Goal: Transaction & Acquisition: Purchase product/service

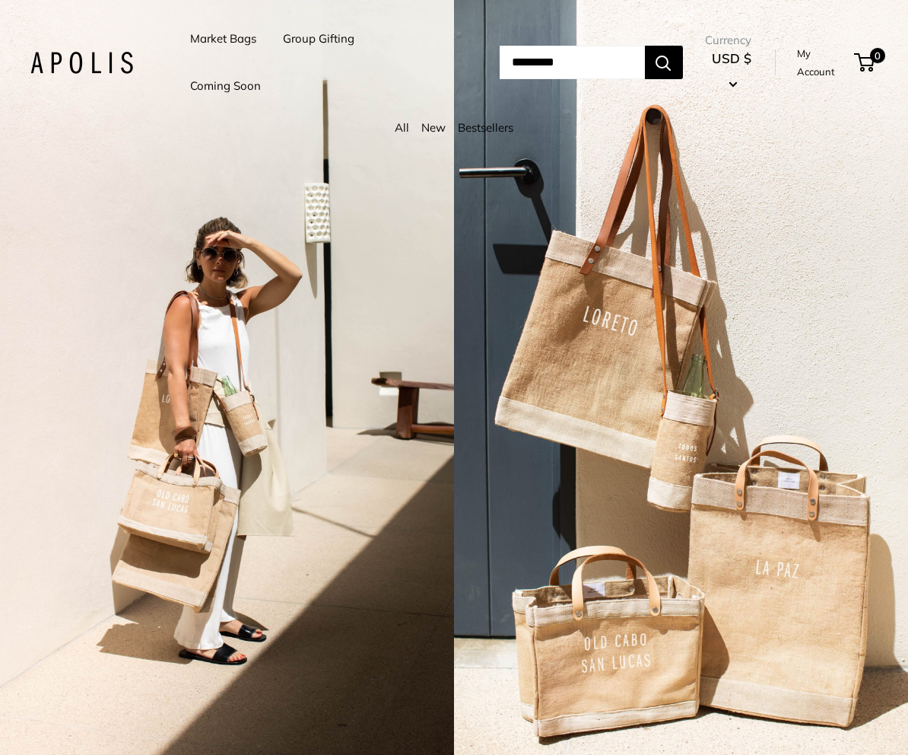
click at [818, 67] on link "My Account" at bounding box center [823, 62] width 52 height 37
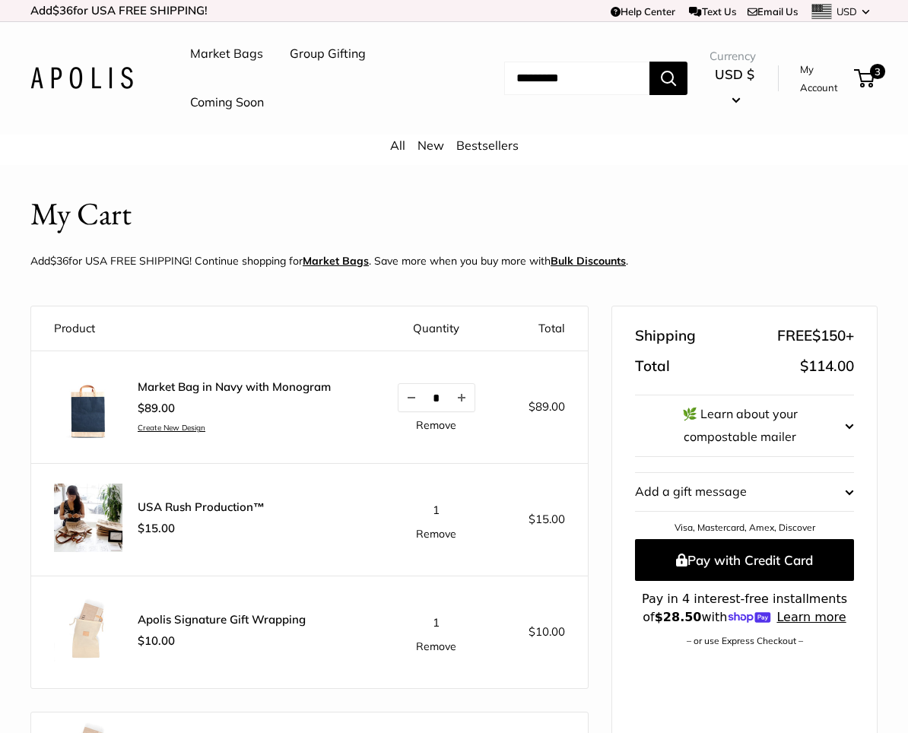
click at [212, 382] on link "Market Bag in Navy with Monogram" at bounding box center [234, 387] width 193 height 15
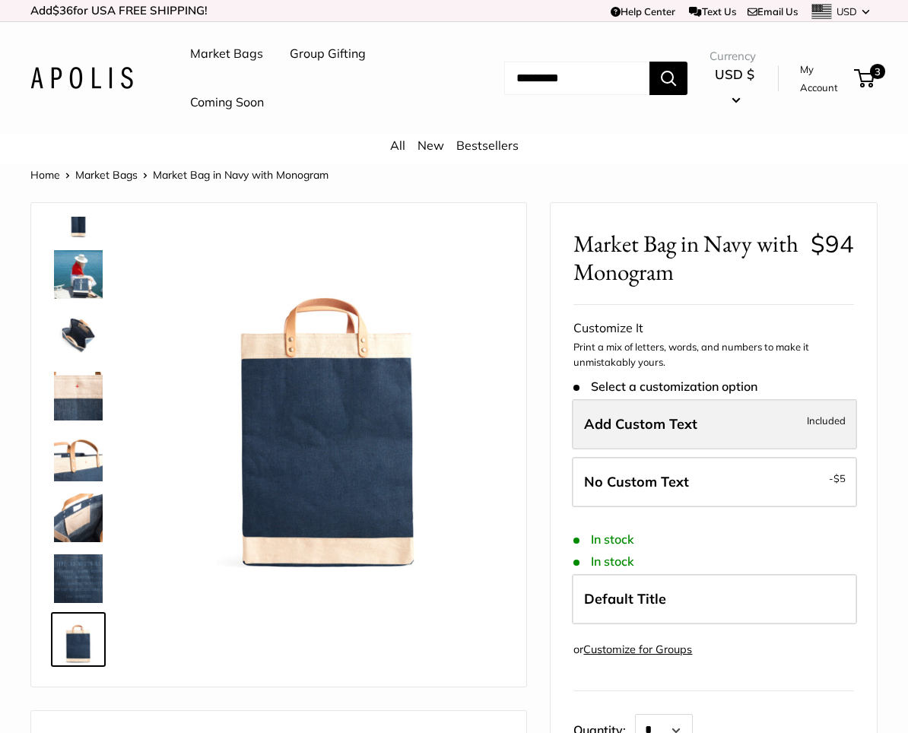
click at [665, 415] on span "Add Custom Text" at bounding box center [640, 423] width 113 height 17
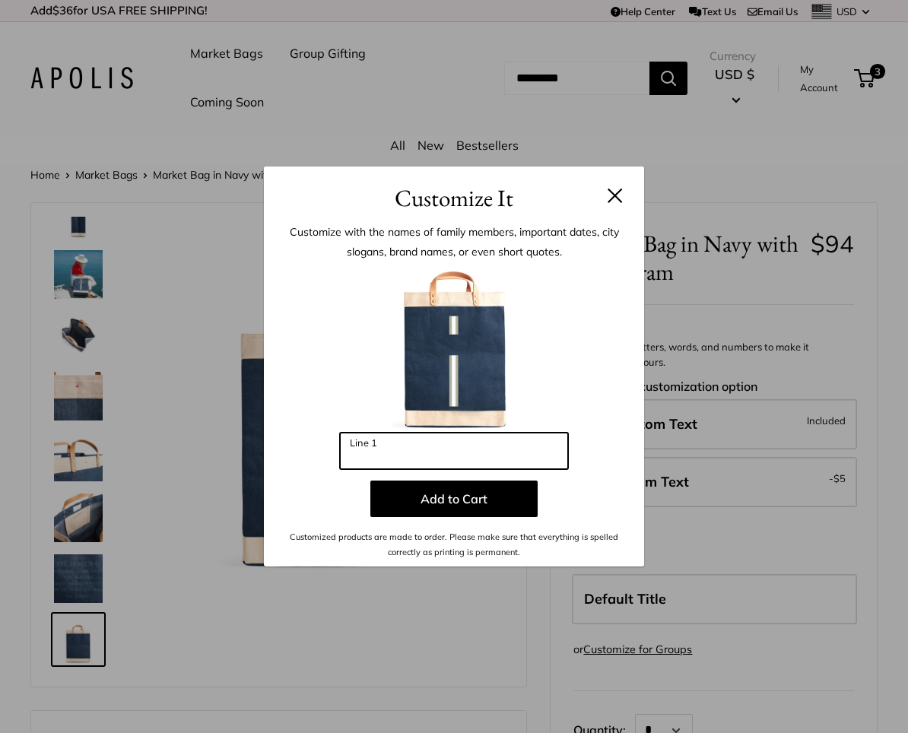
drag, startPoint x: 389, startPoint y: 452, endPoint x: 338, endPoint y: 449, distance: 51.1
click at [338, 449] on div "Enter 3 letters Line 1 Add to Cart Customized products are made to order. Pleas…" at bounding box center [454, 412] width 335 height 295
type input "***"
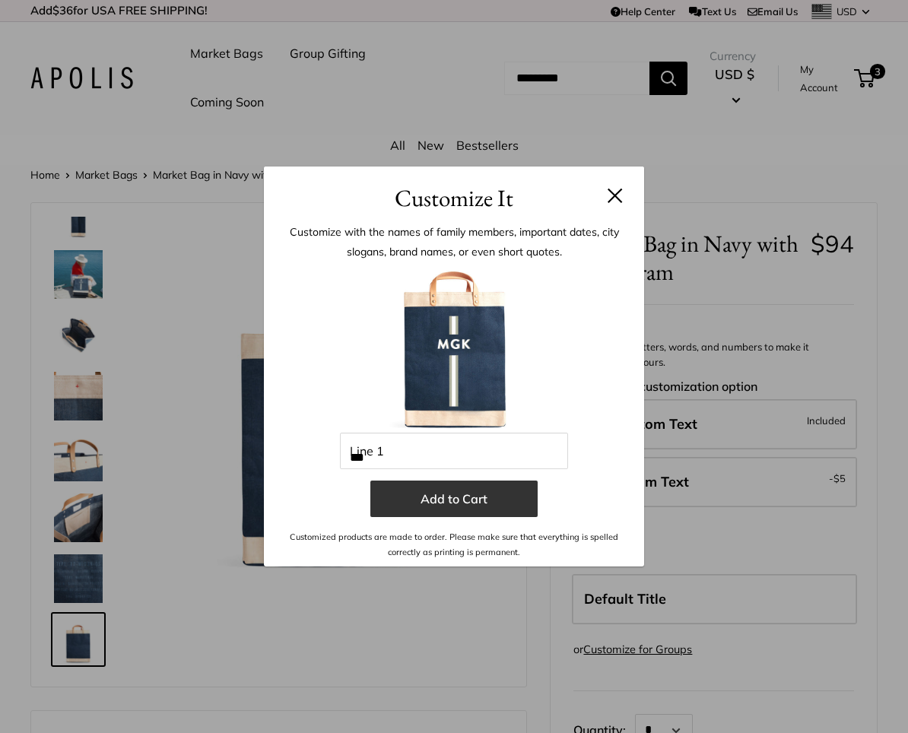
click at [432, 500] on button "Add to Cart" at bounding box center [453, 499] width 167 height 37
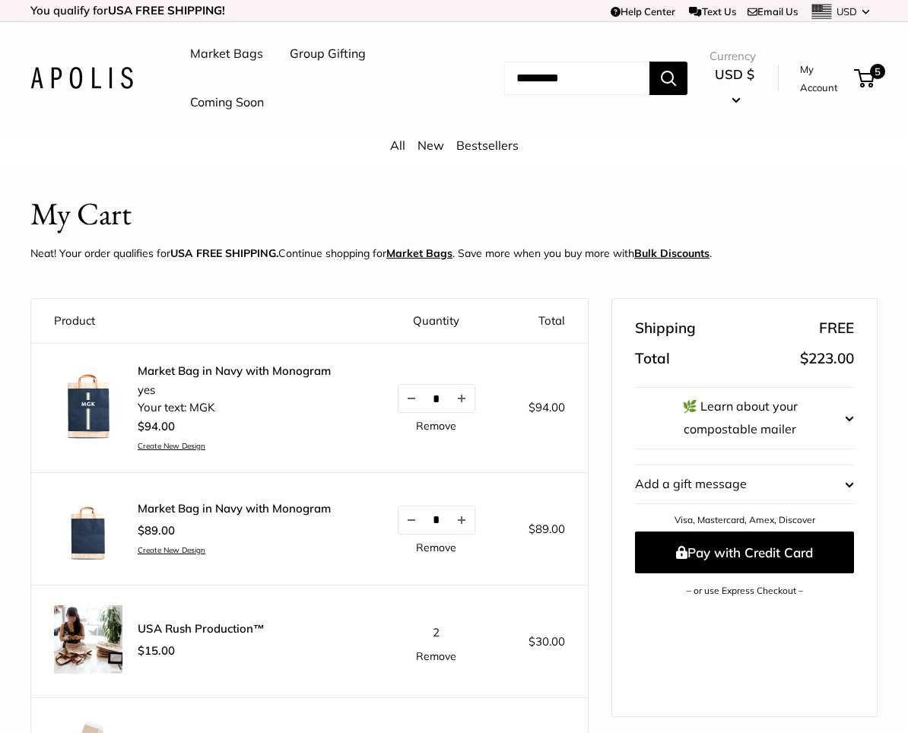
scroll to position [73, 0]
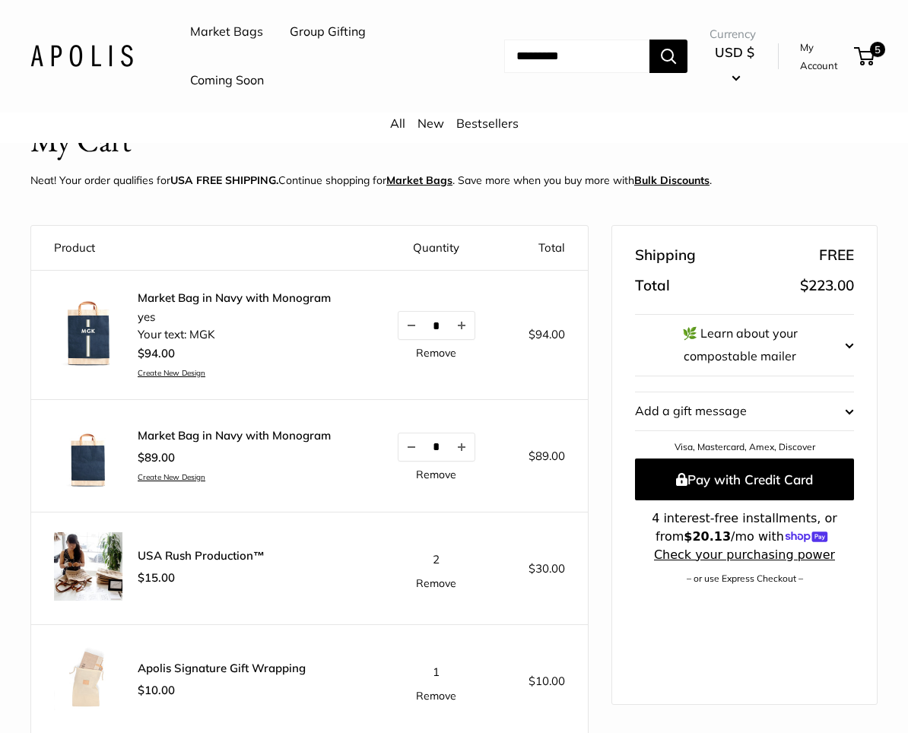
click at [434, 471] on link "Remove" at bounding box center [436, 474] width 40 height 11
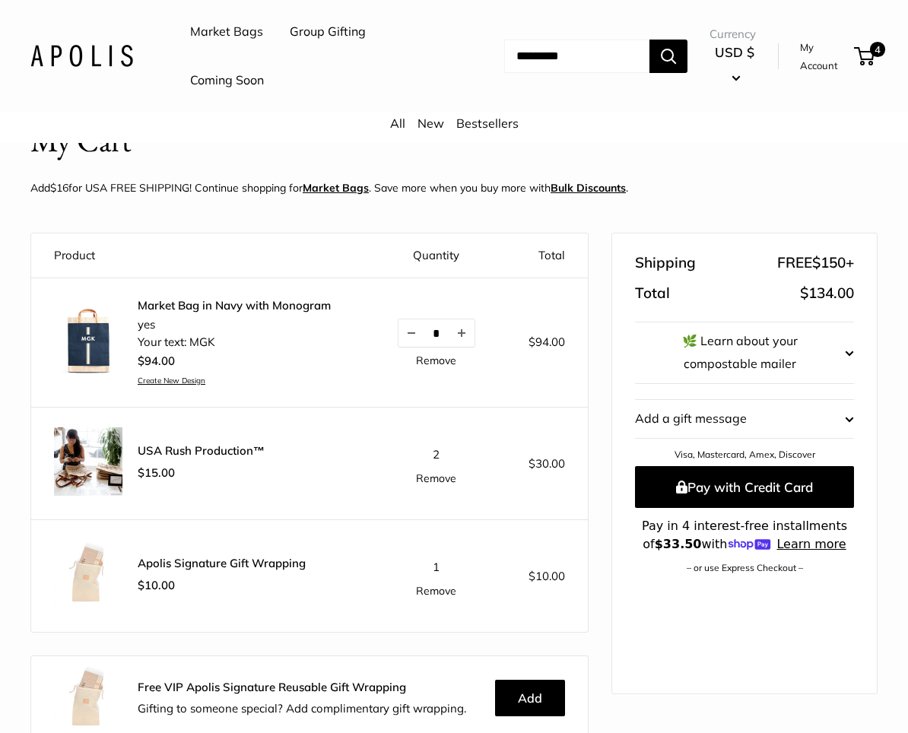
click at [435, 453] on span "2" at bounding box center [436, 454] width 7 height 14
drag, startPoint x: 431, startPoint y: 447, endPoint x: 446, endPoint y: 450, distance: 15.5
click at [448, 447] on td "2 Remove" at bounding box center [436, 464] width 130 height 113
click at [450, 504] on td "2 Remove" at bounding box center [436, 464] width 130 height 113
click at [424, 475] on link "Remove" at bounding box center [436, 478] width 40 height 11
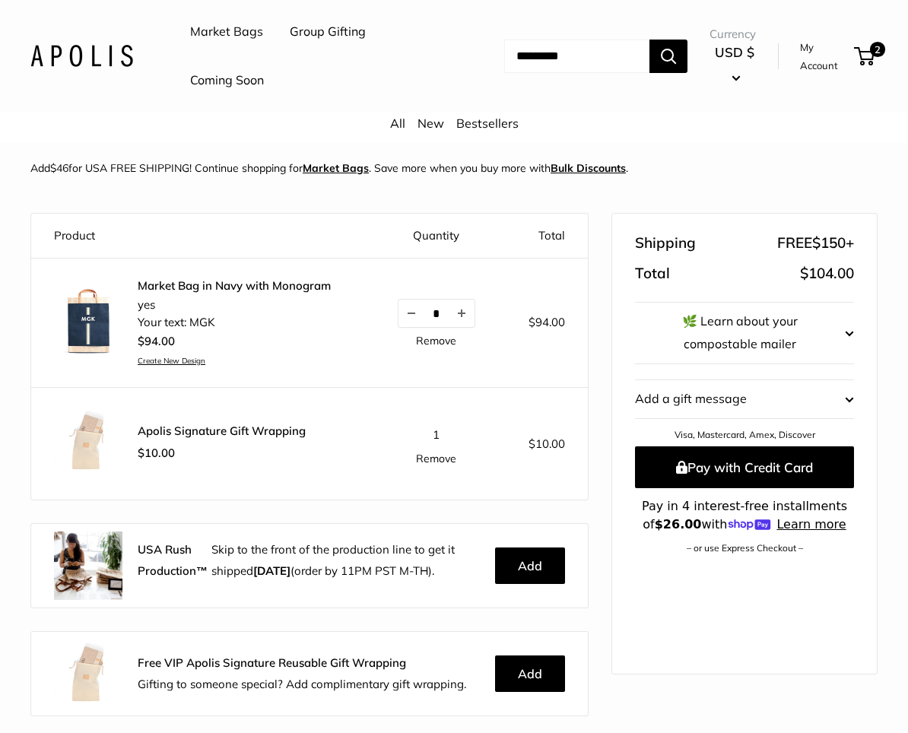
scroll to position [94, 0]
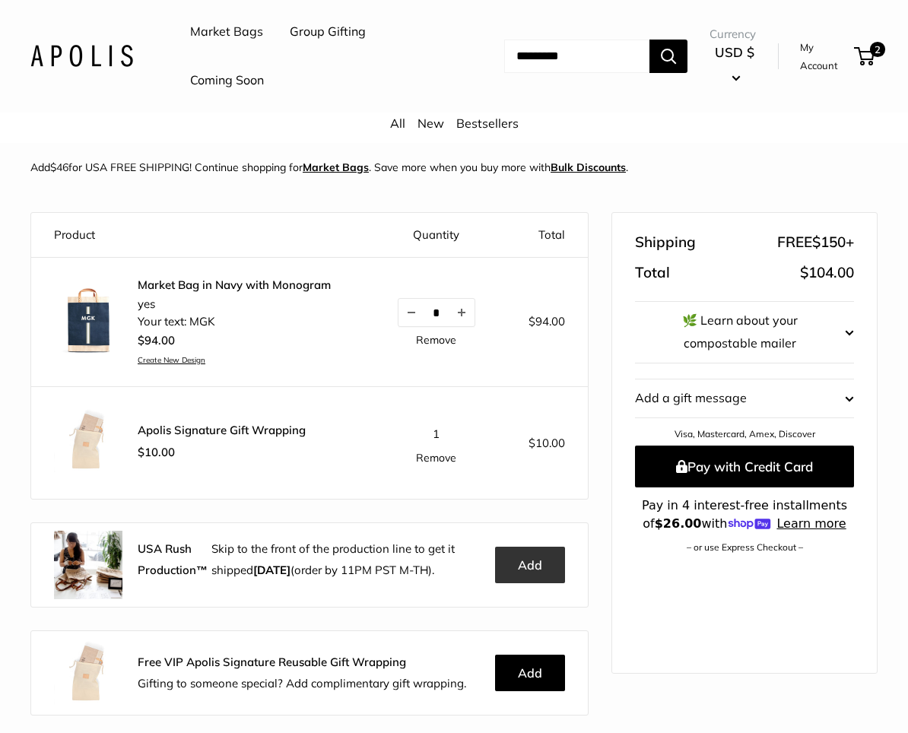
click at [532, 560] on button "Add" at bounding box center [530, 565] width 70 height 37
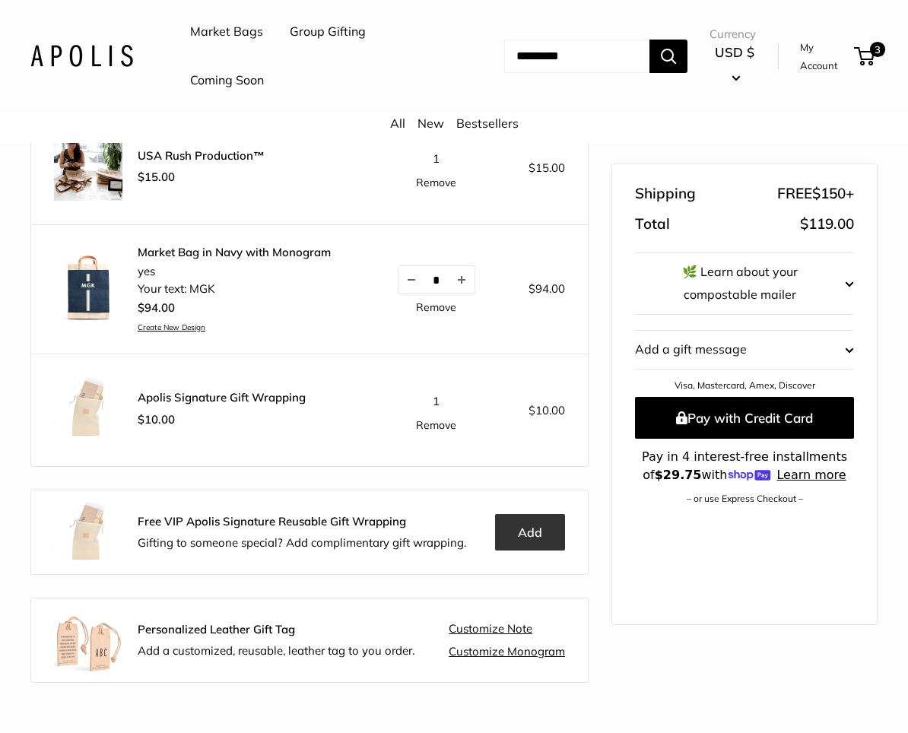
scroll to position [245, 0]
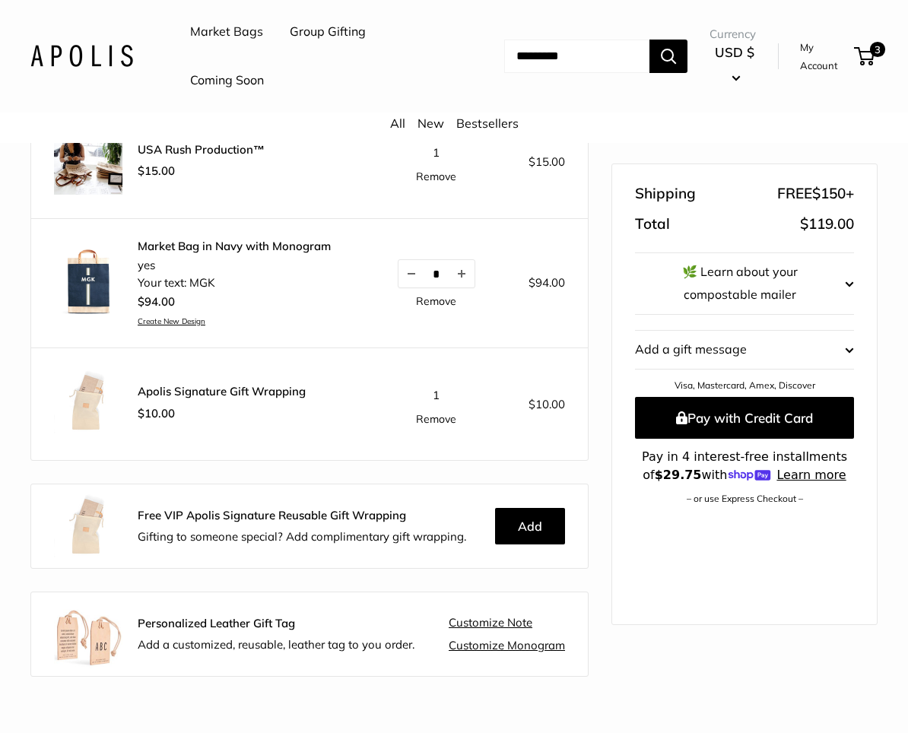
click at [641, 526] on shopify-apple-pay-button at bounding box center [639, 517] width 3 height 15
